Goal: Understand site structure: Understand site structure

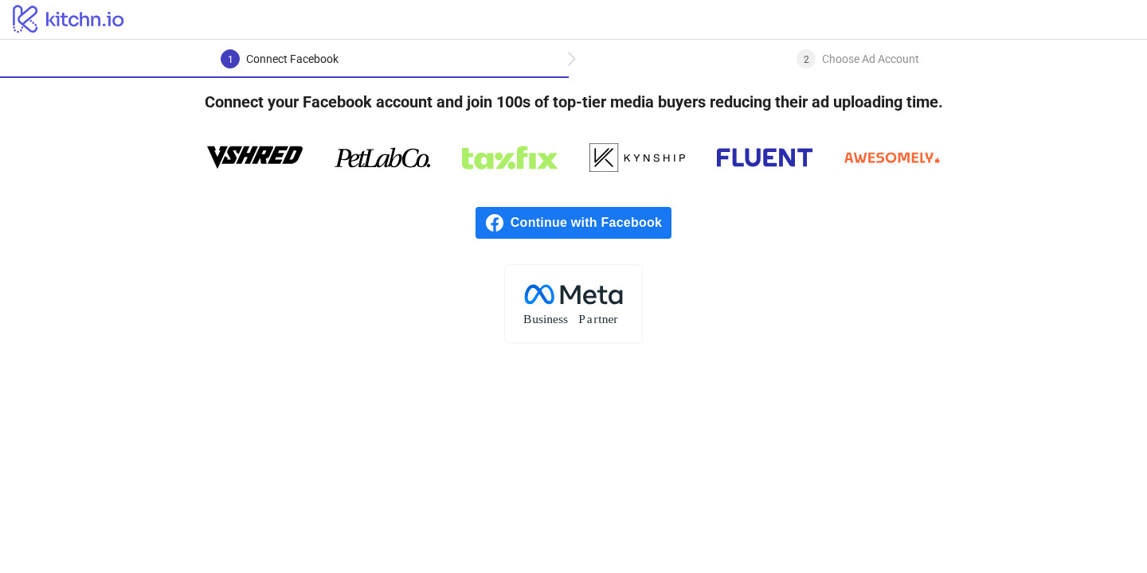
click at [70, 24] on icon at bounding box center [68, 19] width 111 height 28
click at [54, 14] on icon "logo/logo" at bounding box center [69, 18] width 138 height 32
click at [80, 22] on icon at bounding box center [68, 19] width 111 height 28
